Goal: Check status

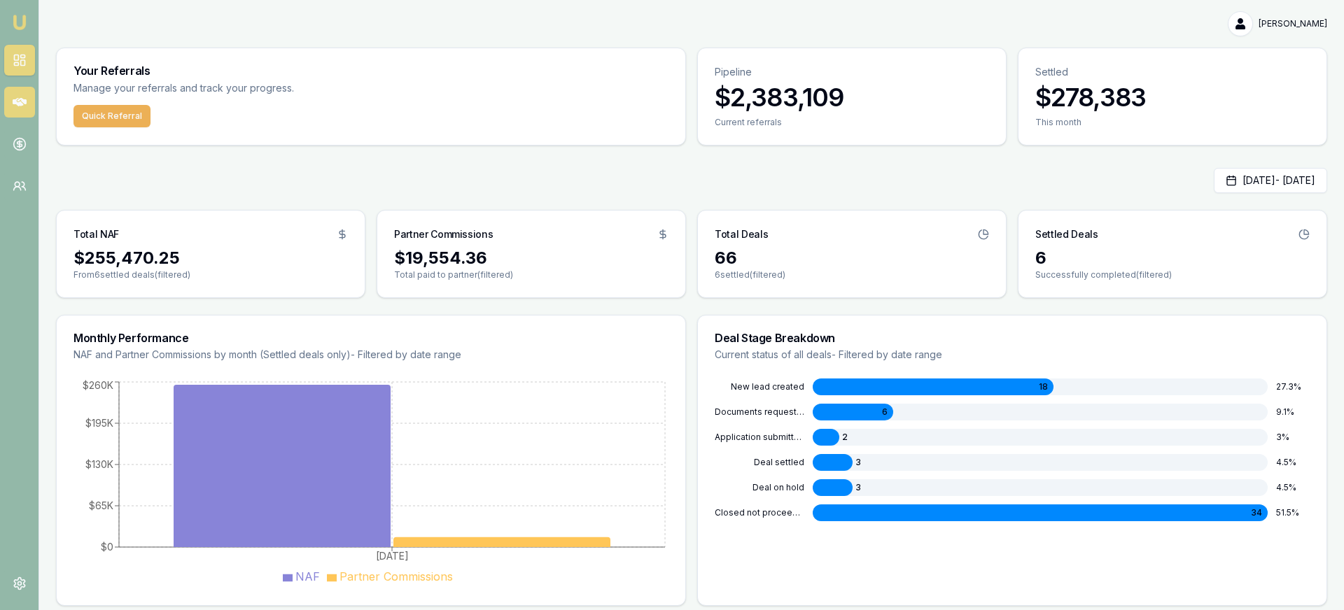
click at [25, 97] on icon at bounding box center [20, 102] width 14 height 14
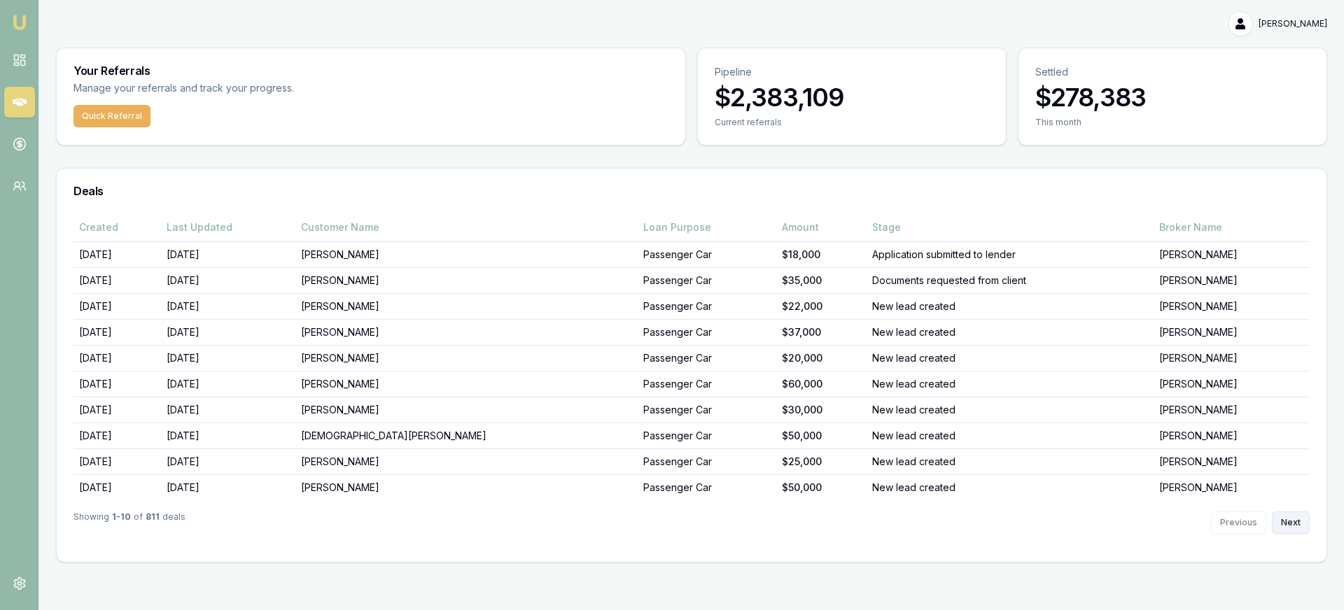
click at [1296, 523] on button "Next" at bounding box center [1291, 523] width 38 height 22
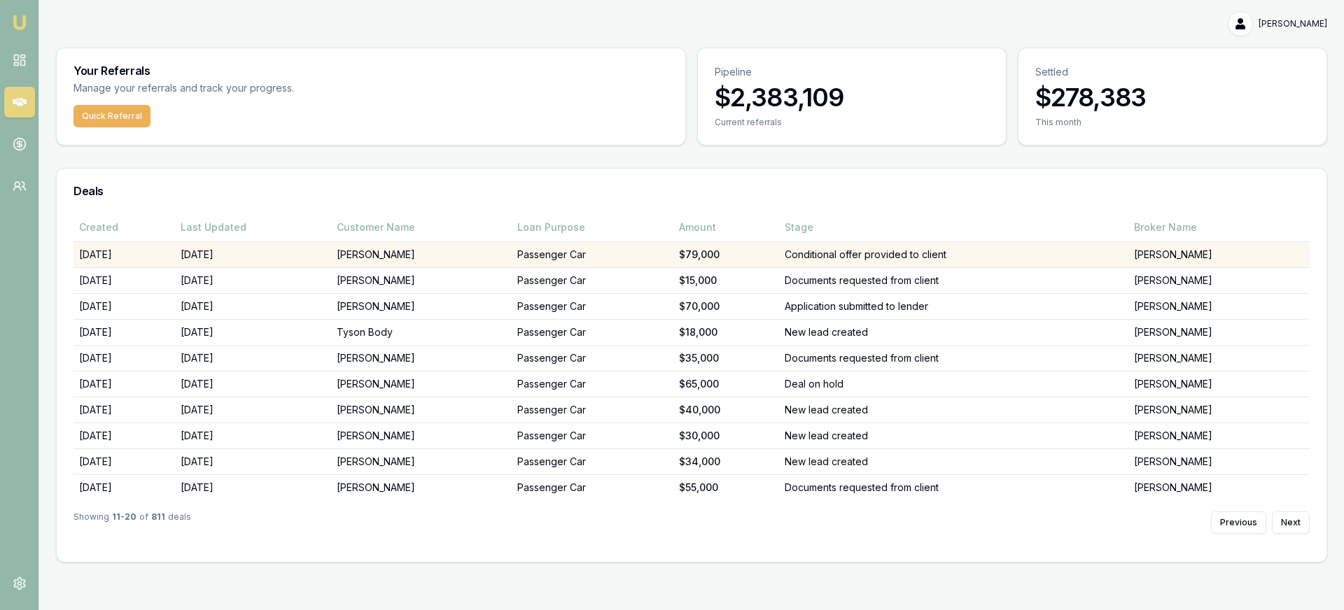
click at [863, 257] on td "Conditional offer provided to client" at bounding box center [953, 255] width 349 height 26
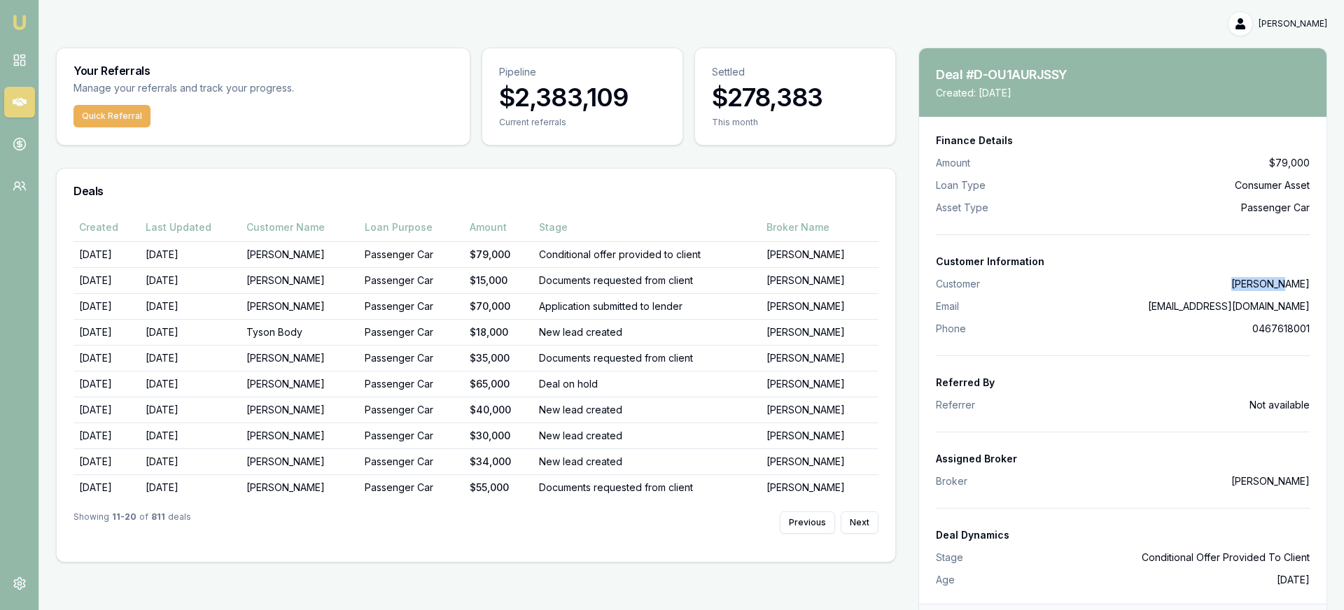
drag, startPoint x: 1311, startPoint y: 285, endPoint x: 1275, endPoint y: 289, distance: 36.0
click at [1266, 285] on div "Finance Details Amount $79,000 Loan Type Consumer Asset Asset Type Passenger Ca…" at bounding box center [1122, 360] width 407 height 487
drag, startPoint x: 733, startPoint y: 155, endPoint x: 815, endPoint y: 179, distance: 85.1
click at [734, 155] on div "Your Referrals Manage your referrals and track your progress. Quick Referral Pi…" at bounding box center [476, 305] width 840 height 515
click at [24, 60] on rect at bounding box center [22, 63] width 4 height 6
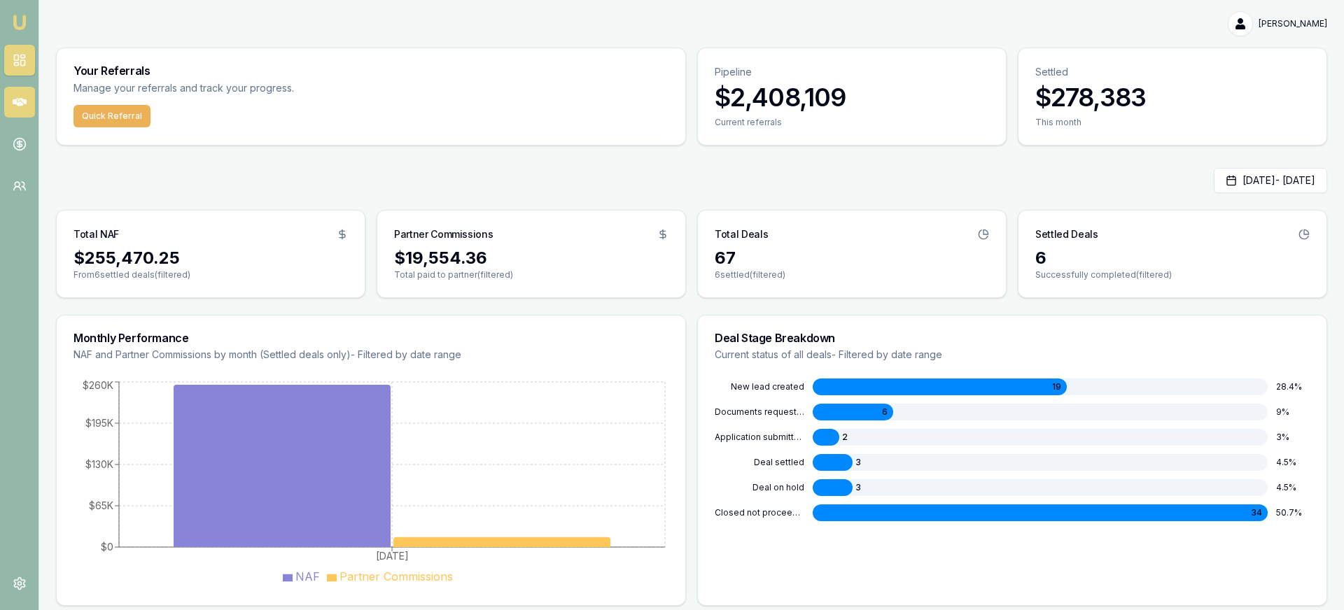
click at [22, 107] on icon at bounding box center [20, 102] width 14 height 14
